Goal: Task Accomplishment & Management: Manage account settings

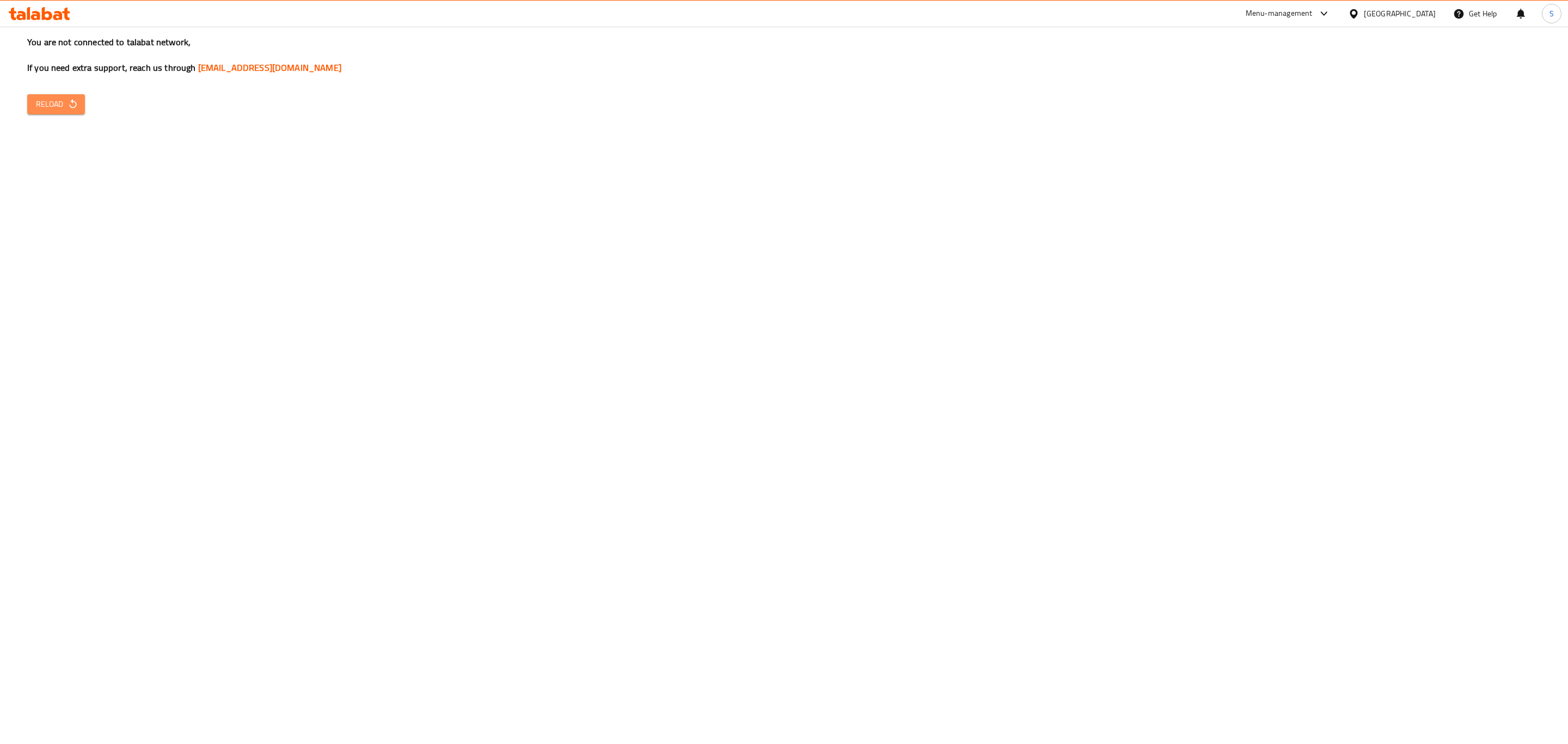
drag, startPoint x: 30, startPoint y: 103, endPoint x: 37, endPoint y: 98, distance: 8.6
click at [33, 102] on button "Reload" at bounding box center [56, 104] width 57 height 20
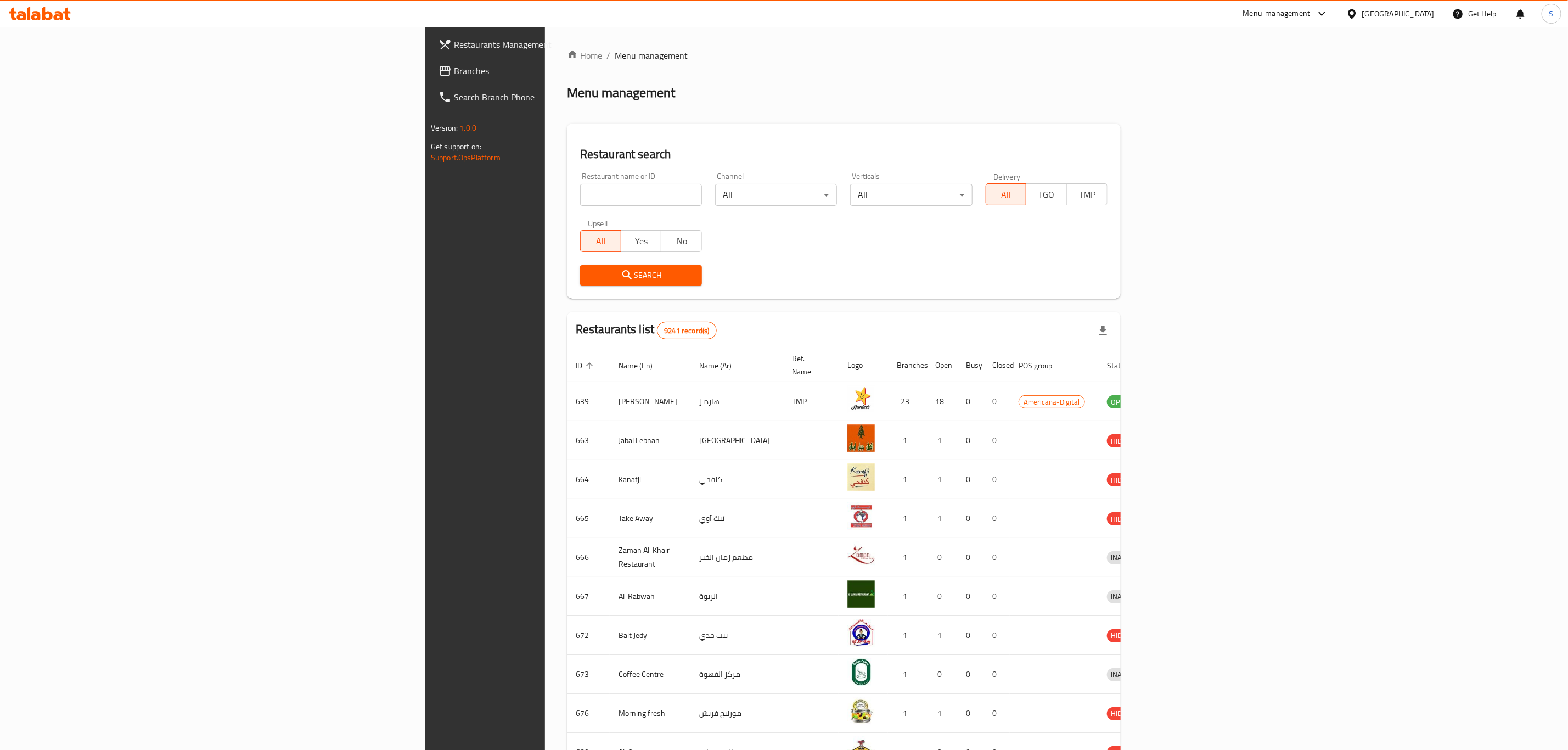
click at [580, 194] on input "search" at bounding box center [641, 195] width 122 height 22
type input "s"
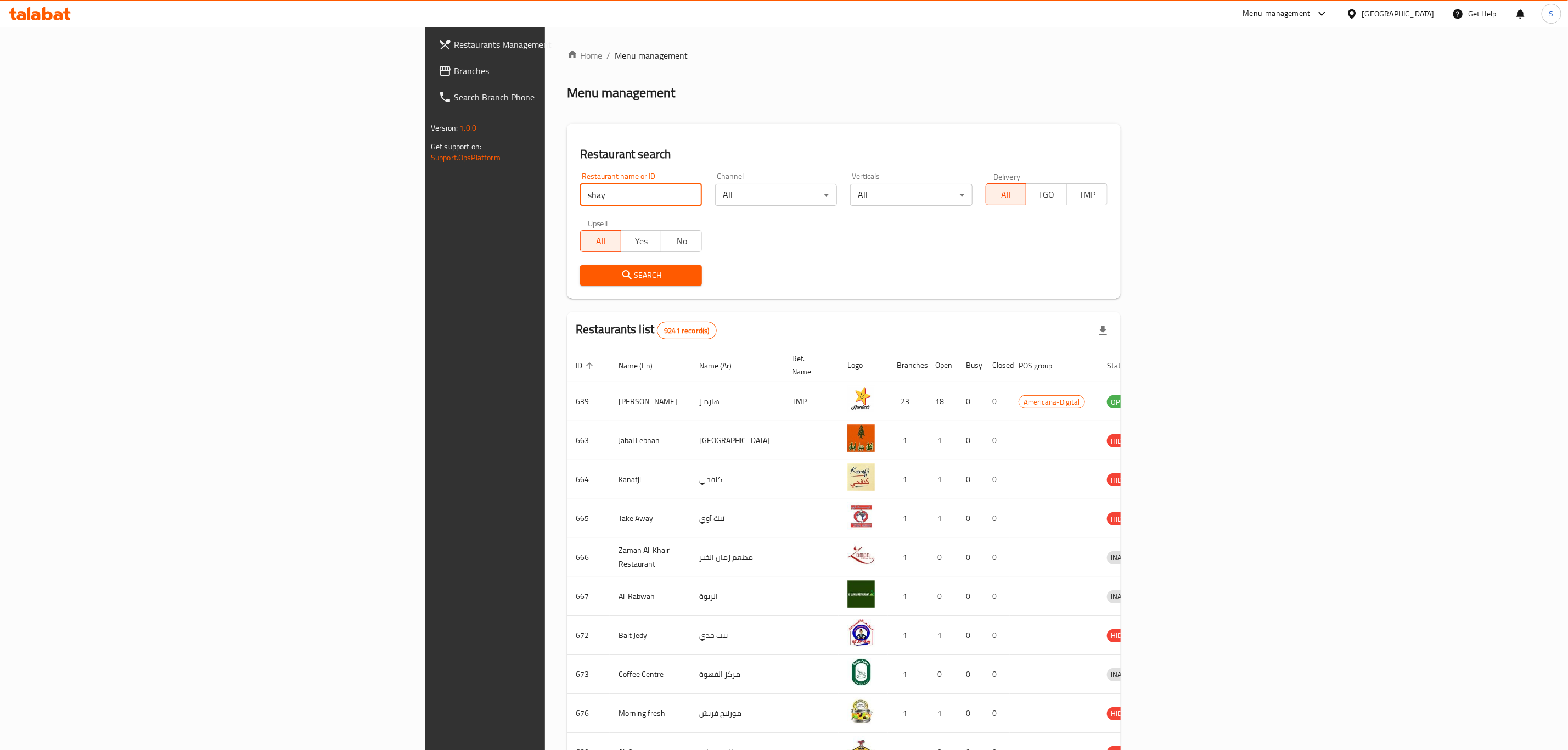
type input "Shay & Rqaq"
click button "Search" at bounding box center [641, 275] width 122 height 20
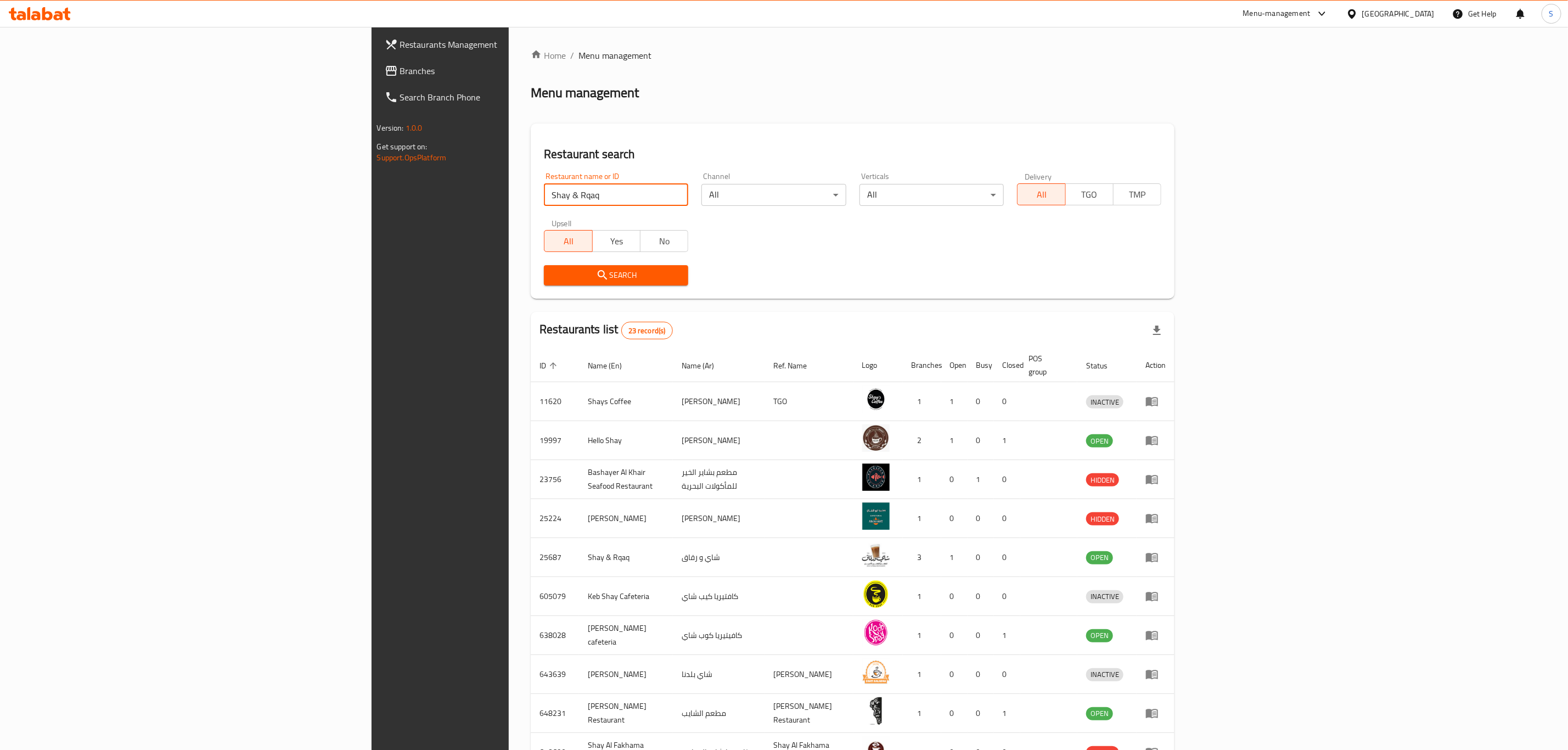
click at [853, 238] on div "Restaurant name or ID Shay & Rqaq Restaurant name or ID Channel All ​ Verticals…" at bounding box center [853, 229] width 631 height 126
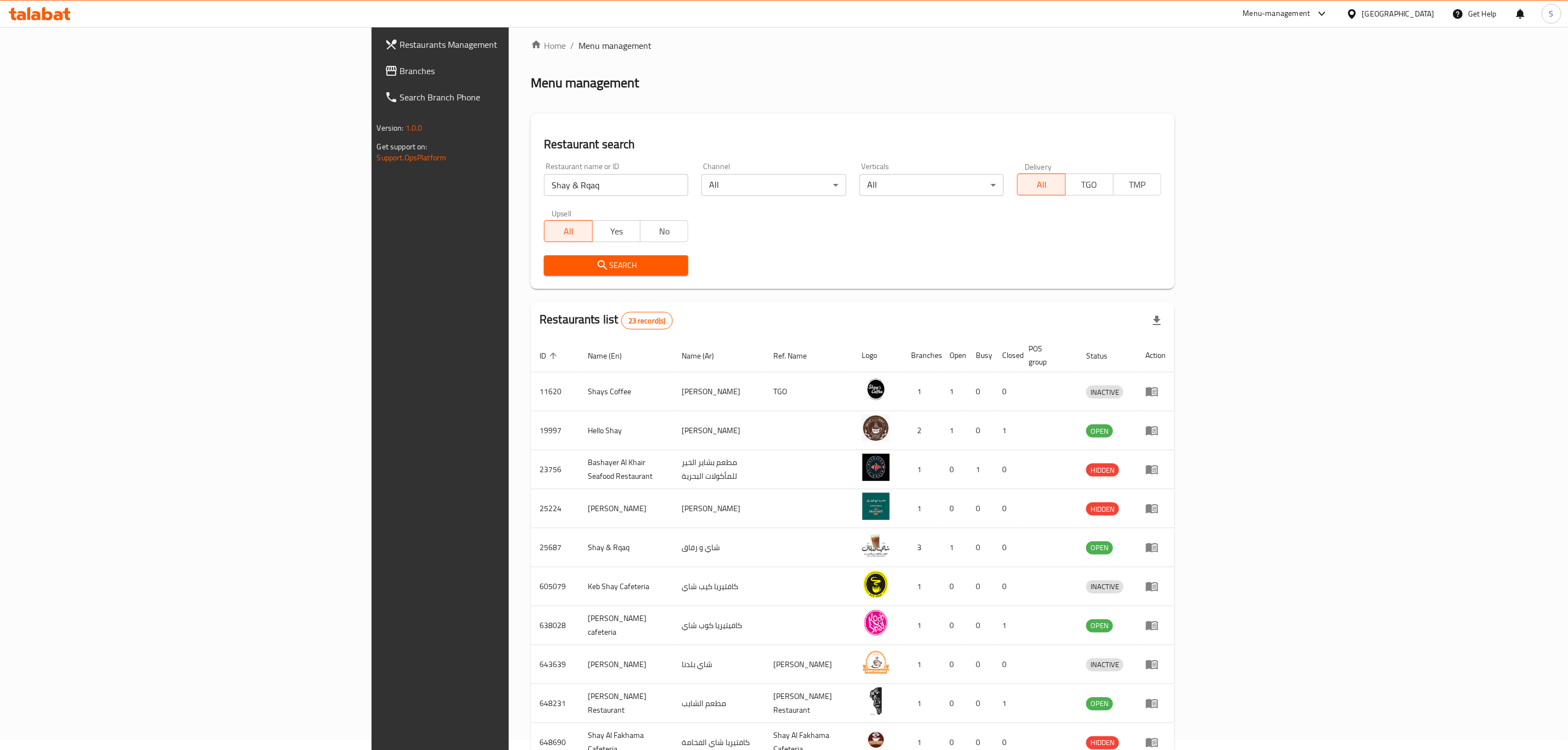
scroll to position [74, 0]
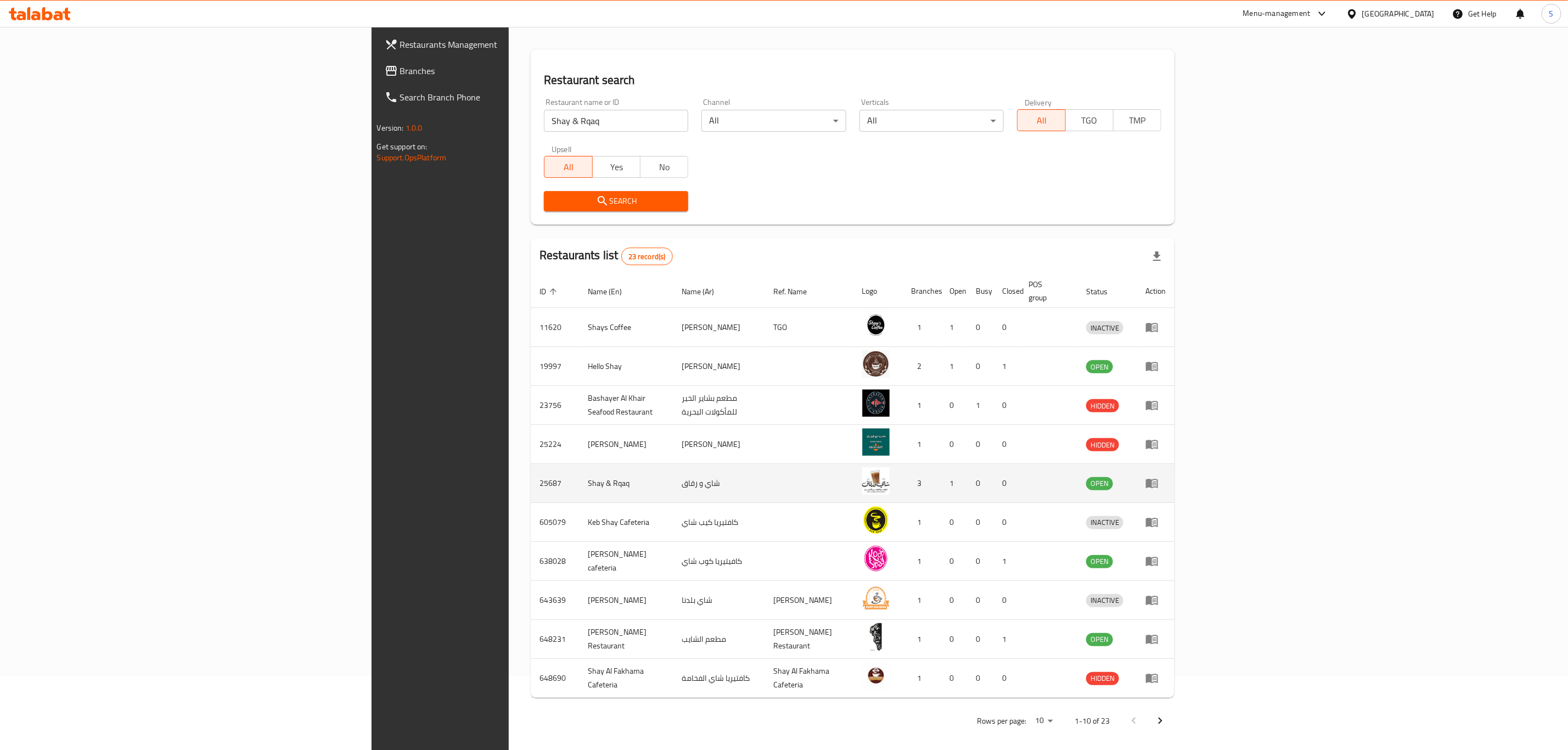
click at [1158, 479] on icon "enhanced table" at bounding box center [1152, 484] width 12 height 9
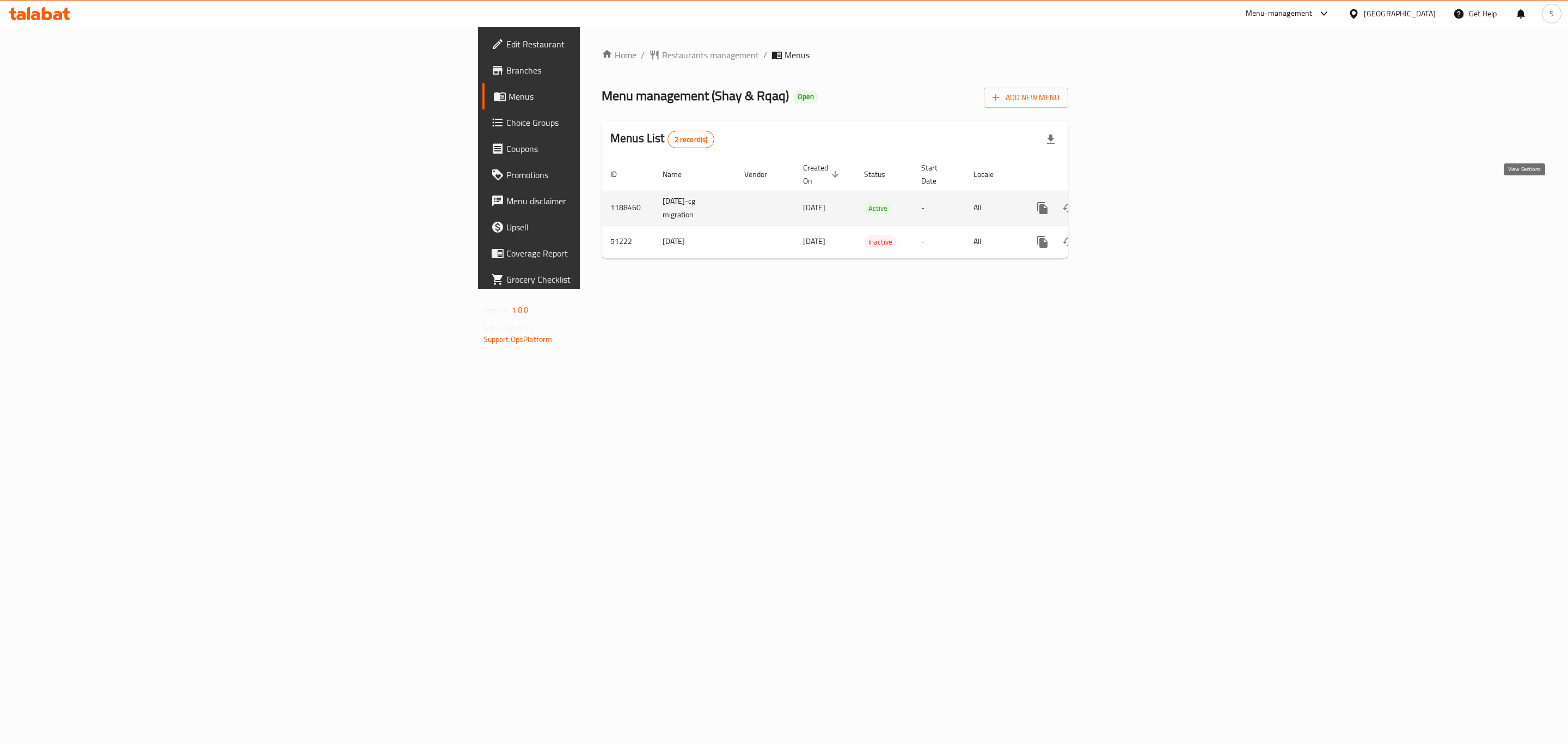
click at [1134, 195] on link "enhanced table" at bounding box center [1121, 208] width 26 height 26
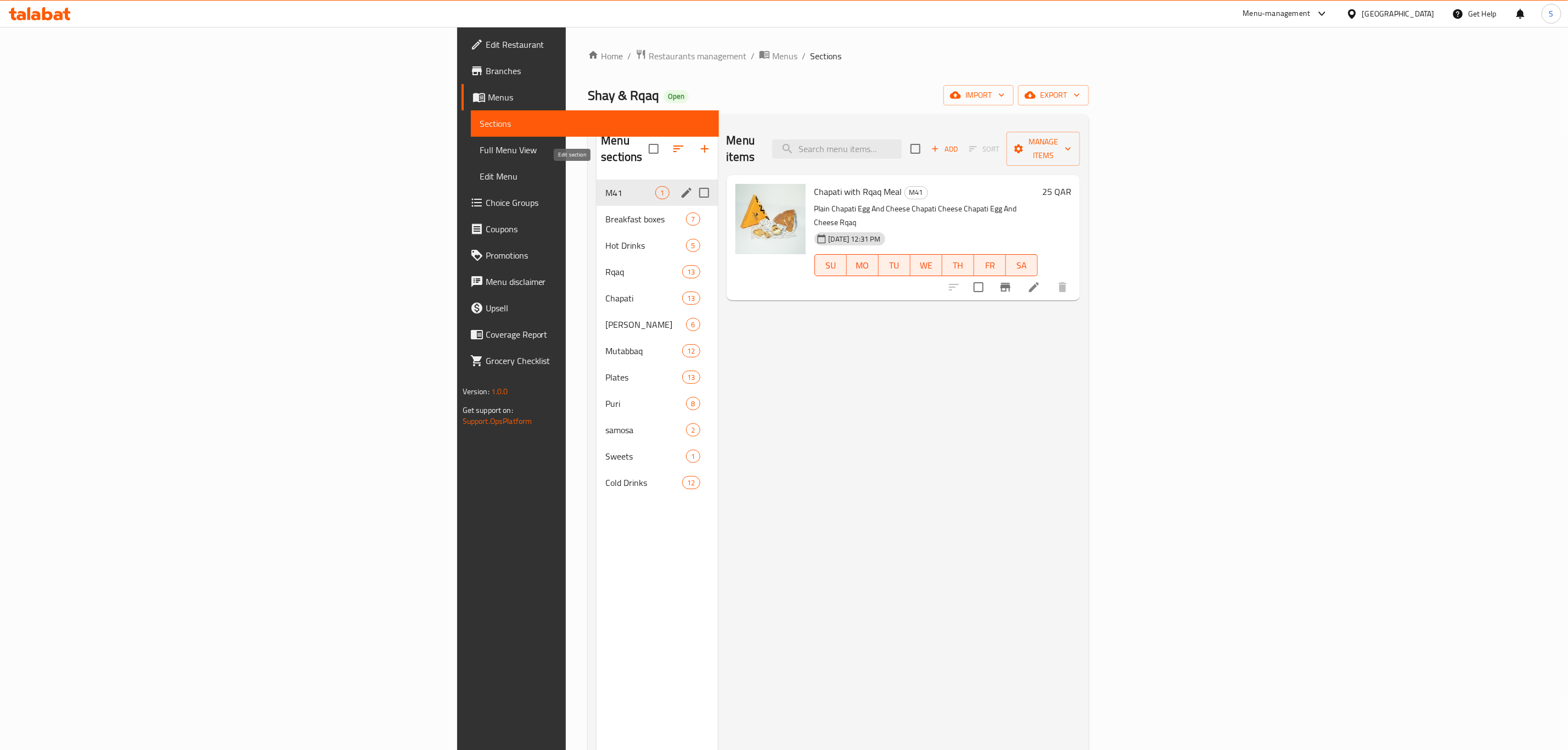
click at [680, 186] on icon "edit" at bounding box center [686, 192] width 13 height 13
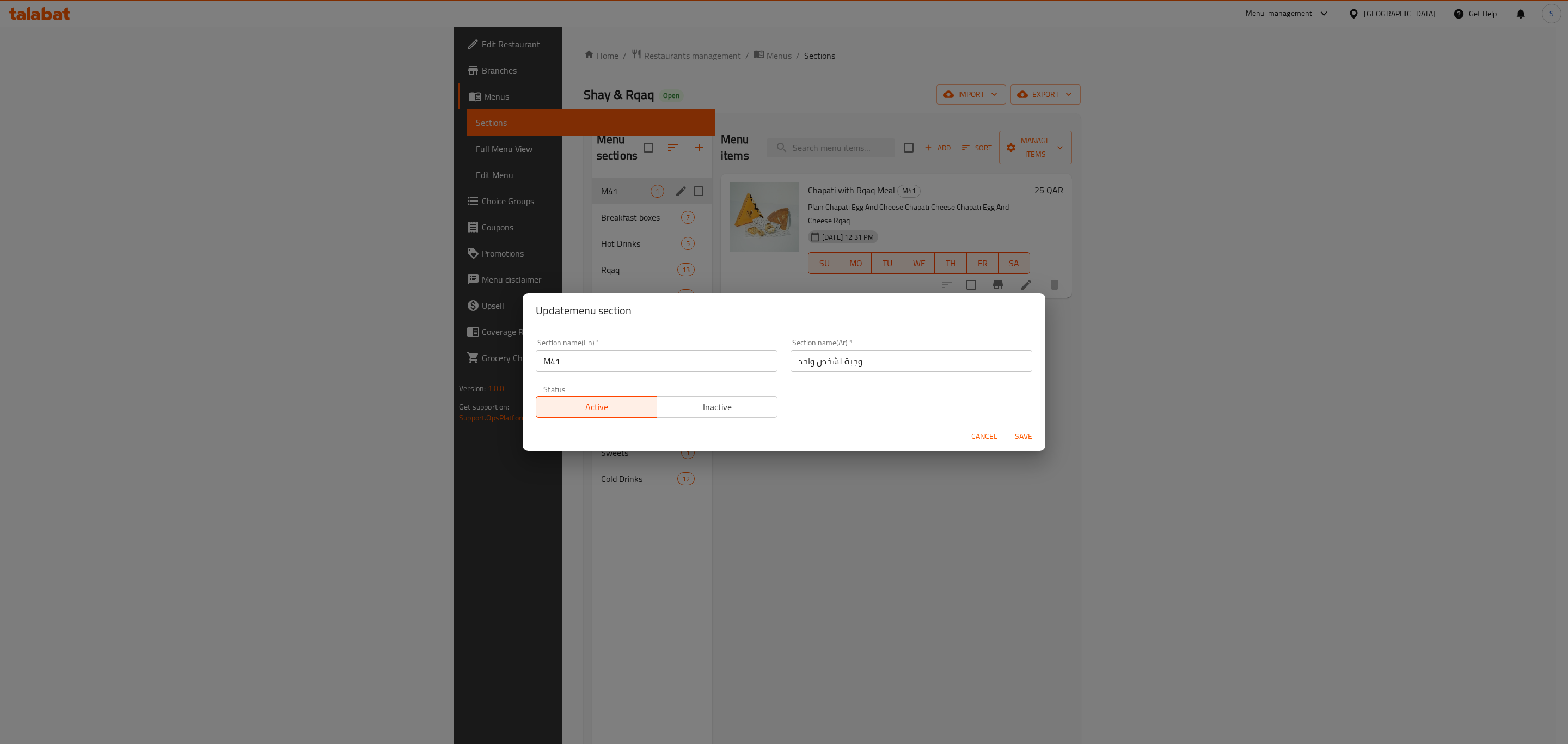
drag, startPoint x: 549, startPoint y: 364, endPoint x: 515, endPoint y: 361, distance: 34.1
click at [513, 355] on div "Update menu section Section name(En)   * M41 Section name(En) * Section name(Ar…" at bounding box center [784, 372] width 1568 height 744
drag, startPoint x: 562, startPoint y: 356, endPoint x: 566, endPoint y: 372, distance: 16.5
click at [563, 358] on input "Meal day" at bounding box center [657, 361] width 242 height 22
type input "Meal of the day"
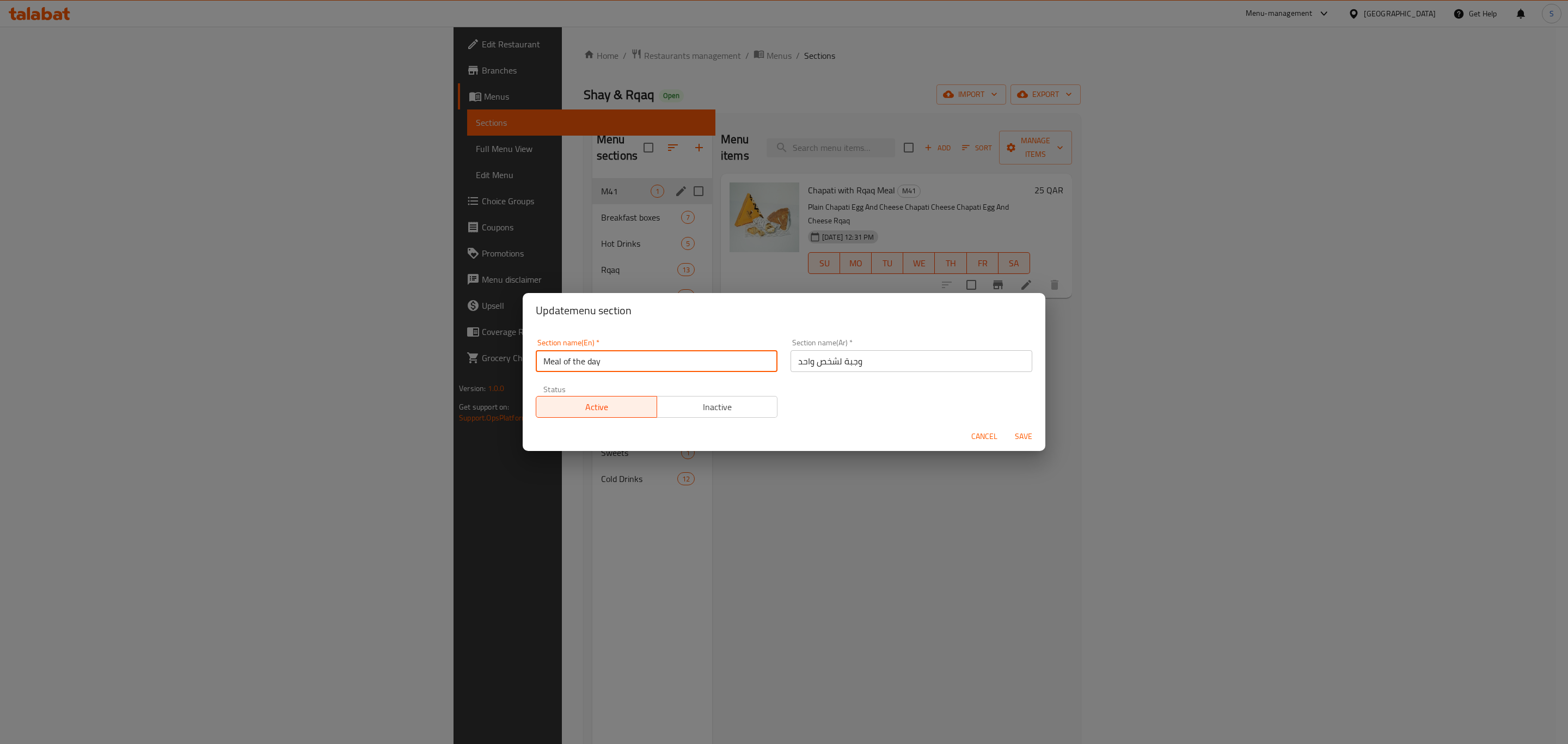
click at [1018, 436] on span "Save" at bounding box center [1024, 436] width 26 height 13
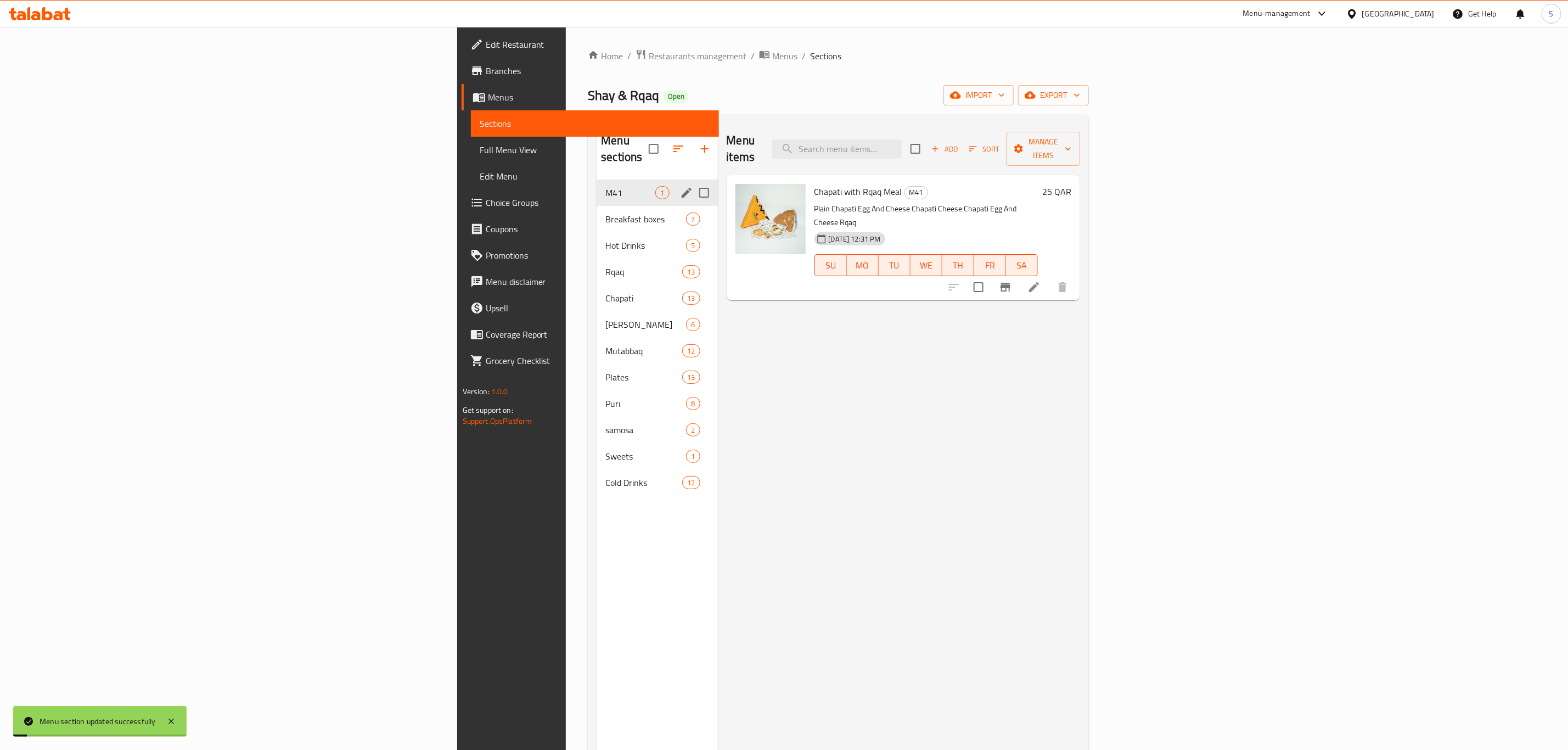
click at [798, 410] on div "Menu items Add Sort Manage items Chapati with Rqaq Meal M41 Plain Chapati Egg A…" at bounding box center [899, 498] width 363 height 750
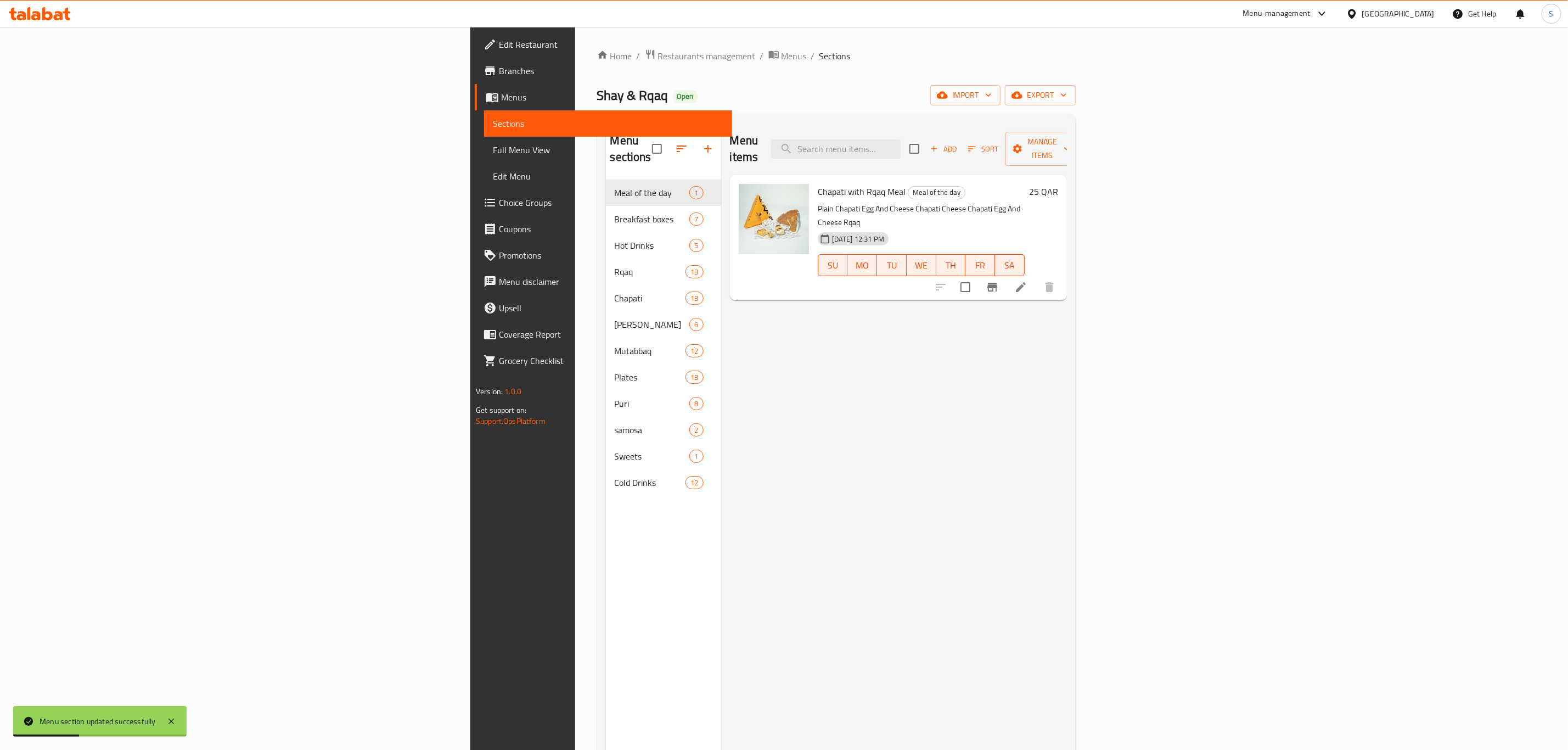
click at [701, 88] on div "Shay & Rqaq Open import export" at bounding box center [836, 95] width 479 height 20
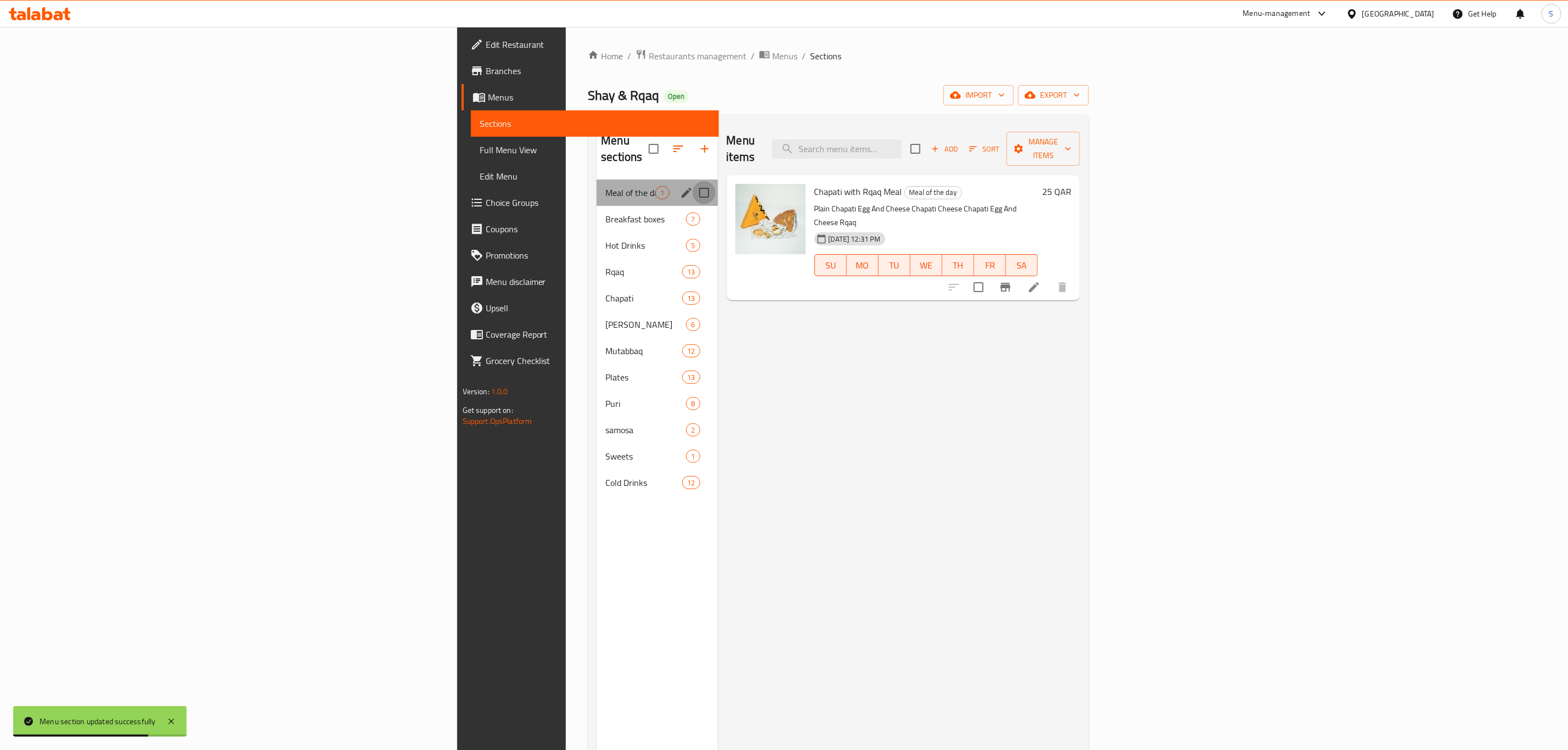
click at [693, 181] on input "Menu sections" at bounding box center [704, 192] width 23 height 23
checkbox input "true"
click at [665, 144] on icon "button" at bounding box center [672, 149] width 13 height 13
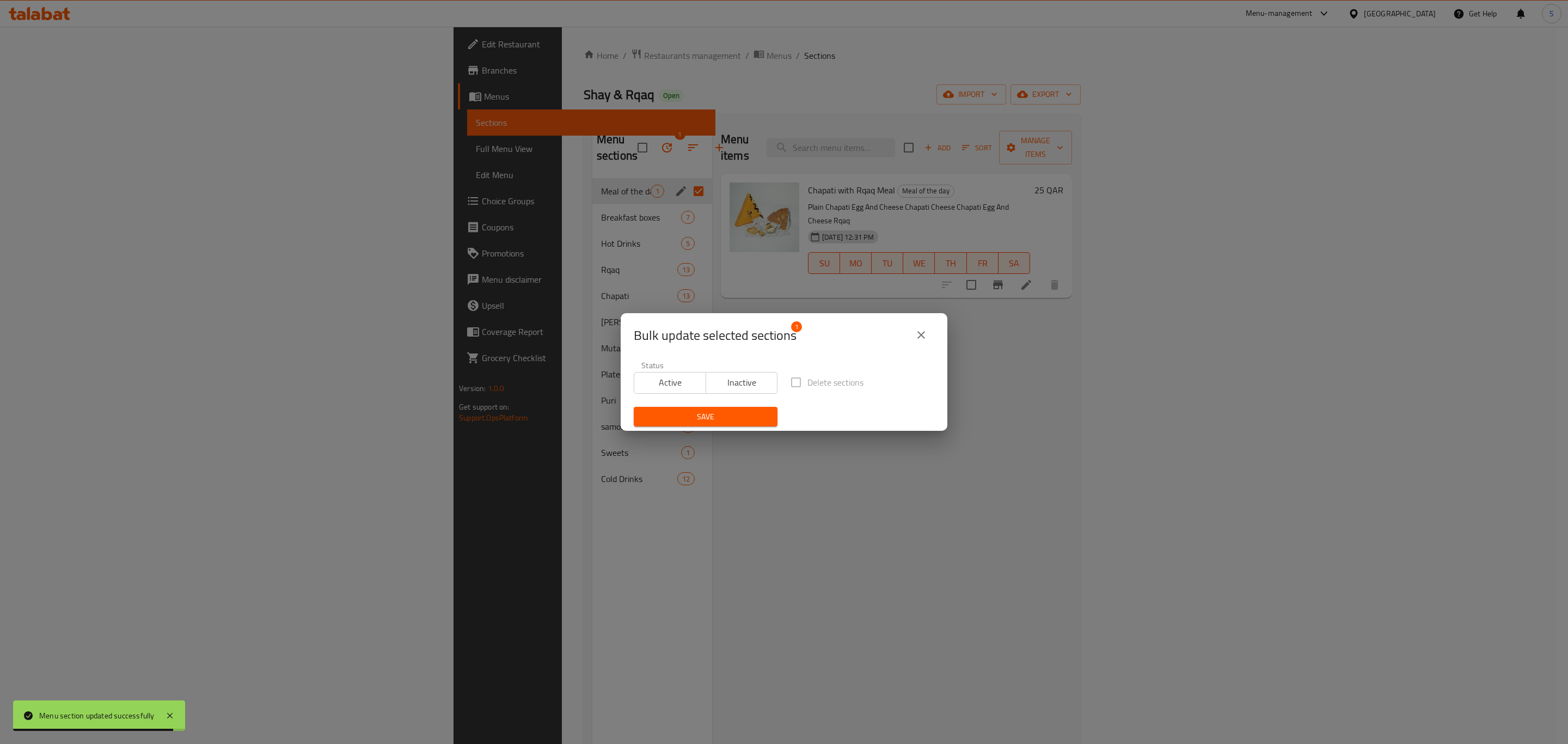
drag, startPoint x: 730, startPoint y: 377, endPoint x: 717, endPoint y: 428, distance: 52.6
click at [730, 379] on span "Inactive" at bounding box center [742, 383] width 63 height 16
click at [717, 430] on div "Save" at bounding box center [705, 417] width 157 height 33
click at [717, 420] on span "Save" at bounding box center [705, 417] width 126 height 13
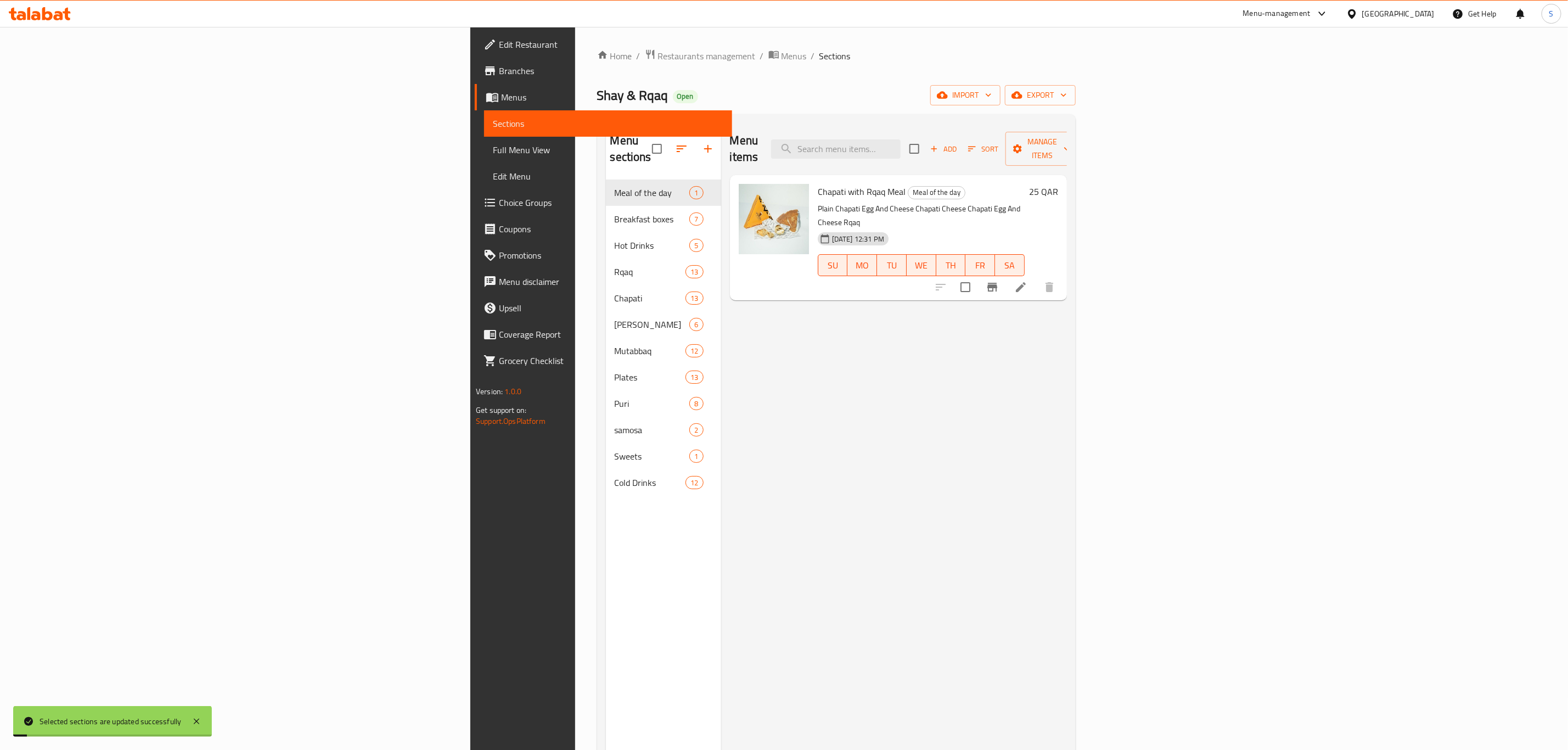
click at [795, 97] on div "Shay & Rqaq Open import export" at bounding box center [836, 95] width 479 height 20
